Goal: Find specific page/section: Find specific page/section

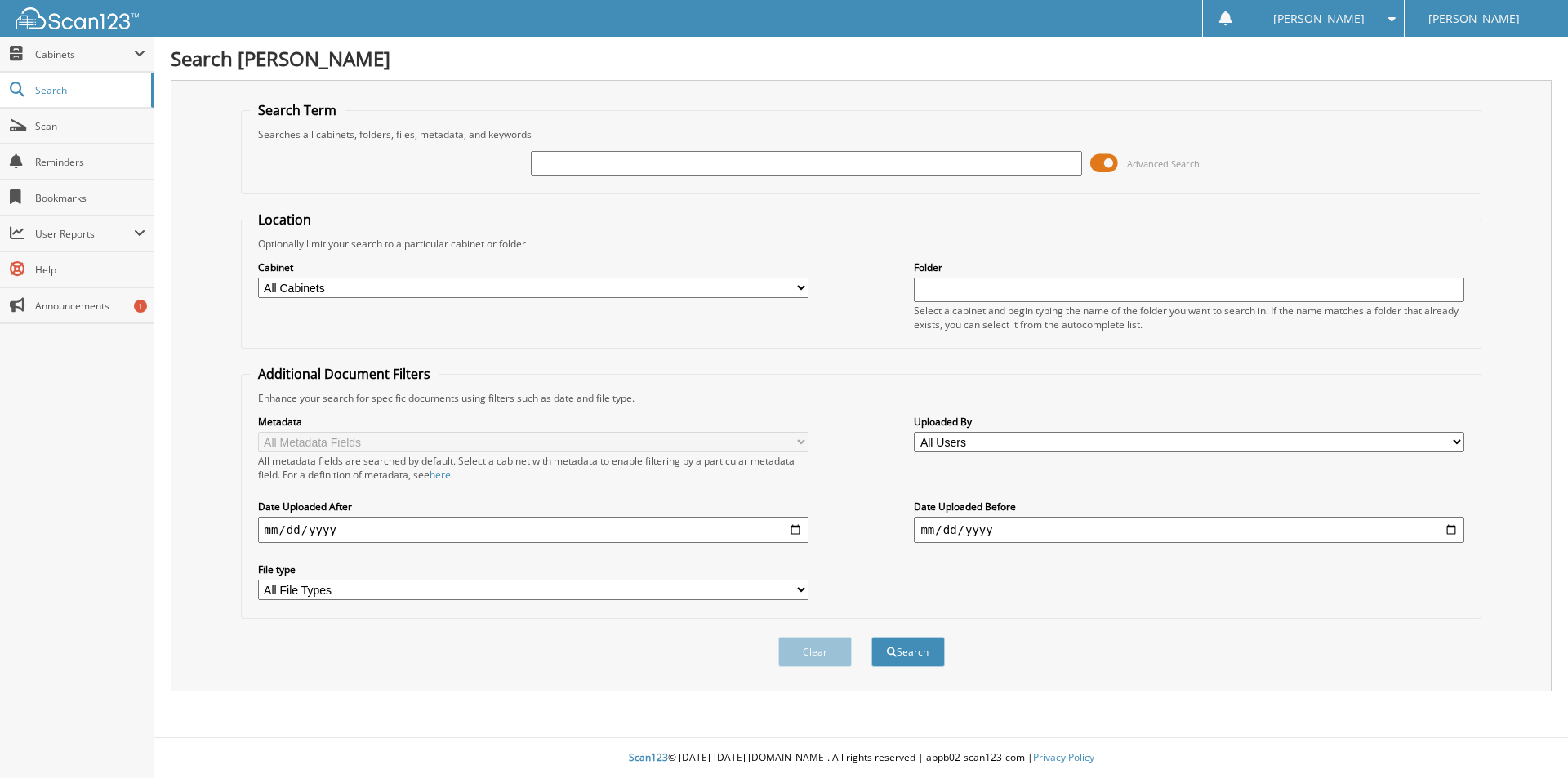
click at [745, 172] on input "text" at bounding box center [805, 162] width 550 height 25
type input "a0958a"
click at [871, 637] on button "Search" at bounding box center [908, 652] width 74 height 31
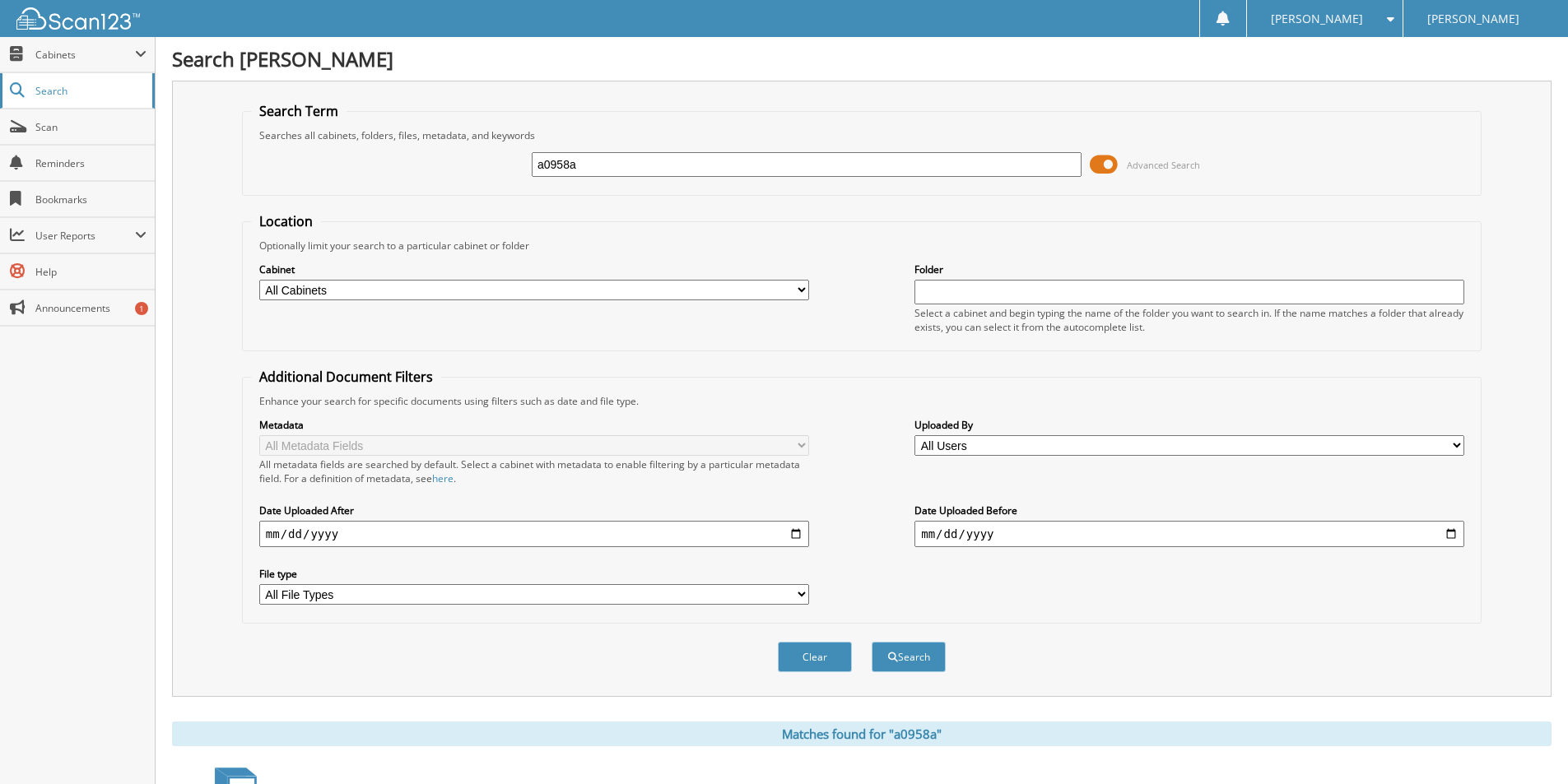
click at [46, 81] on link "Search" at bounding box center [77, 91] width 155 height 36
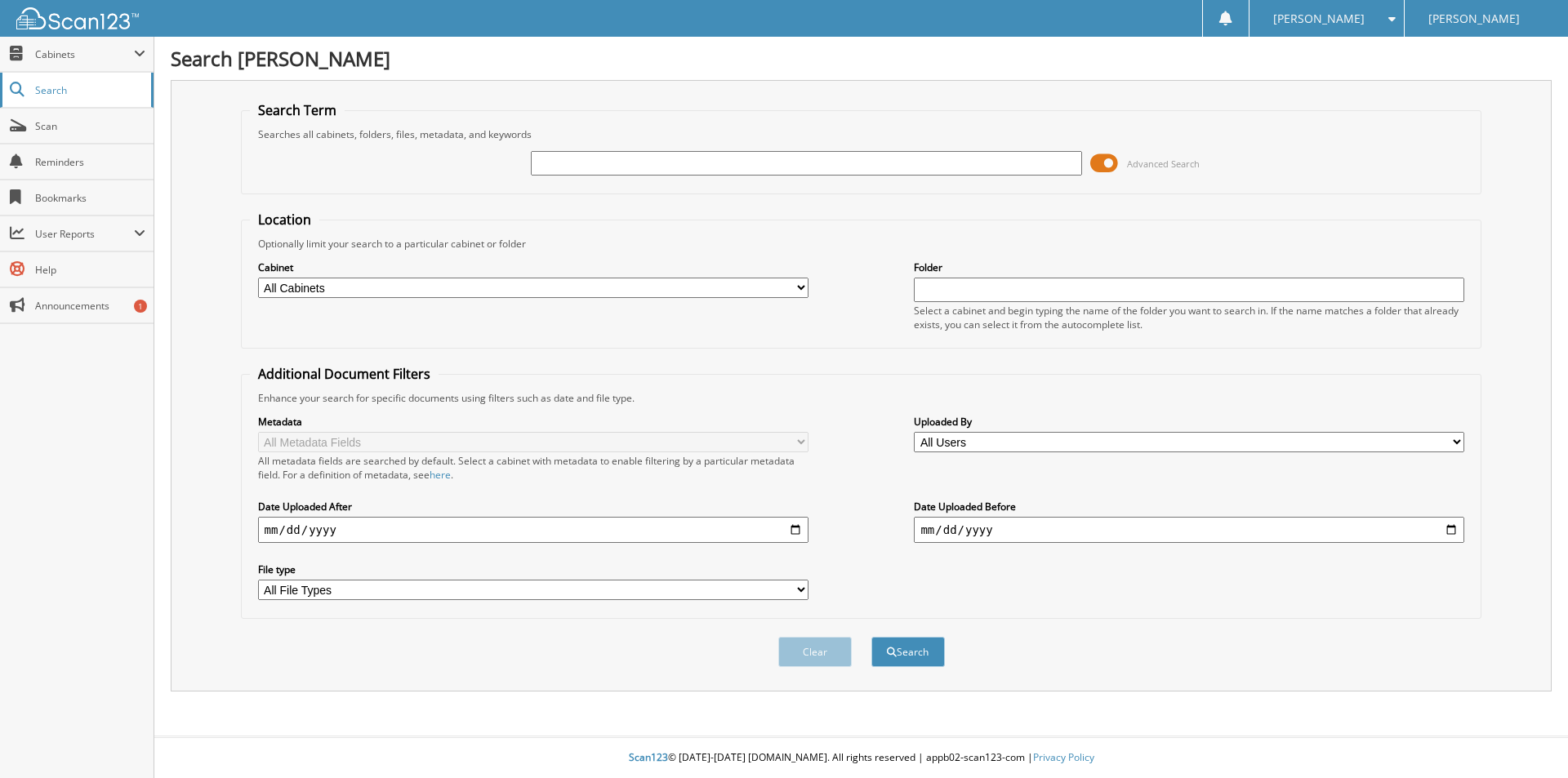
click at [58, 99] on link "Search" at bounding box center [77, 91] width 154 height 35
